Goal: Task Accomplishment & Management: Use online tool/utility

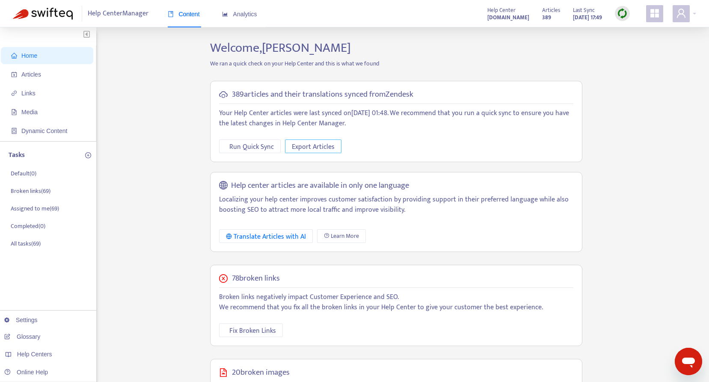
click at [305, 149] on span "Export Articles" at bounding box center [313, 147] width 43 height 11
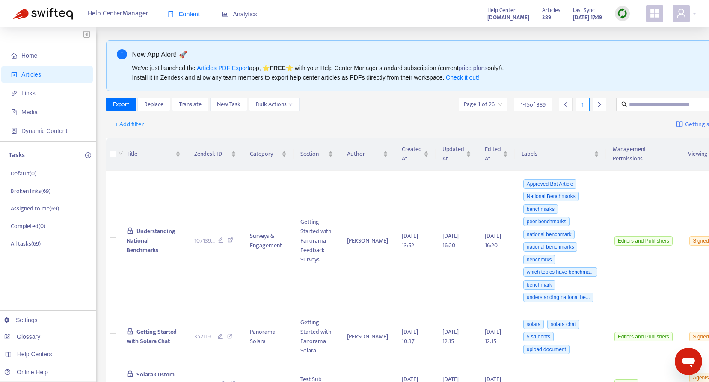
click at [283, 113] on div "Export Replace Translate New Task Bulk Actions Page 1 of 26 1 - 15 of 389 1" at bounding box center [433, 106] width 654 height 17
click at [278, 100] on span "Bulk Actions" at bounding box center [274, 104] width 37 height 9
click at [174, 127] on div "+ Add filter Getting started with Articles" at bounding box center [433, 125] width 654 height 20
